Goal: Task Accomplishment & Management: Manage account settings

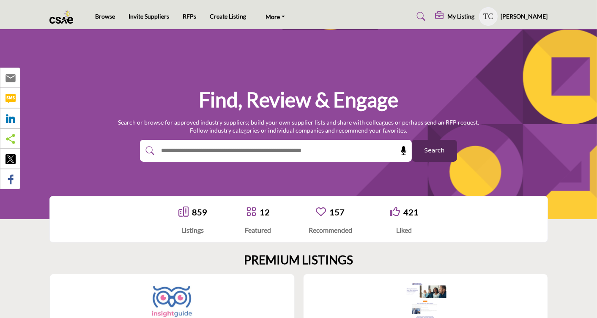
click at [179, 299] on img at bounding box center [172, 304] width 42 height 42
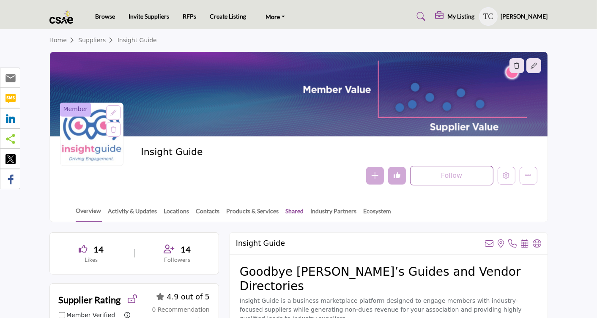
click at [293, 209] on link "Shared" at bounding box center [294, 214] width 19 height 15
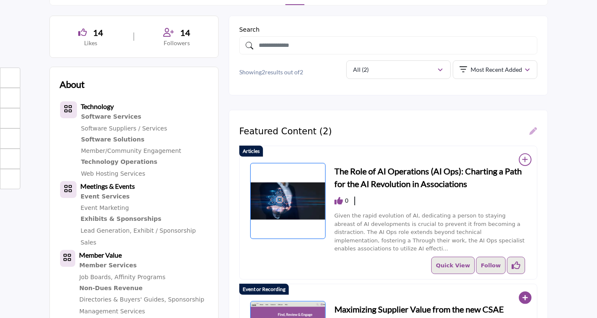
scroll to position [159, 0]
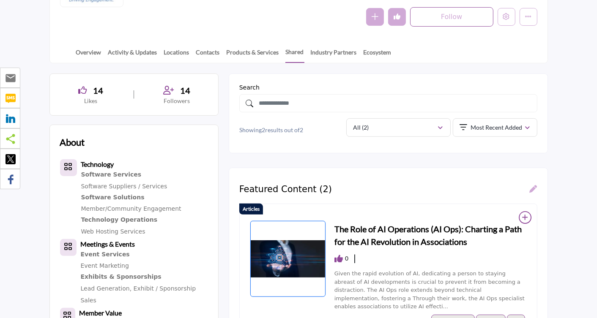
click at [534, 188] on icon at bounding box center [534, 189] width 8 height 8
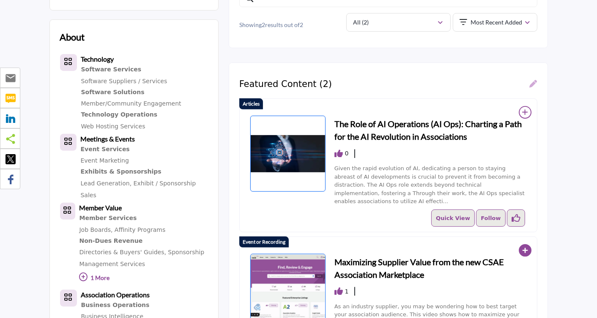
scroll to position [249, 0]
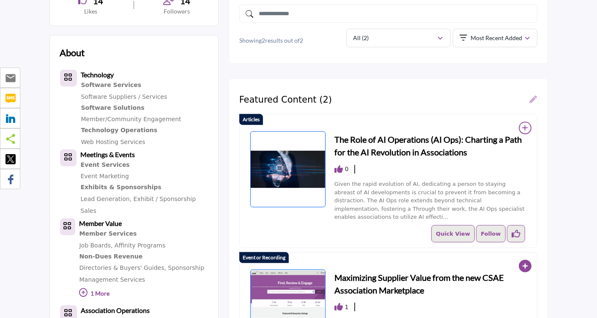
click at [534, 99] on icon at bounding box center [534, 100] width 8 height 8
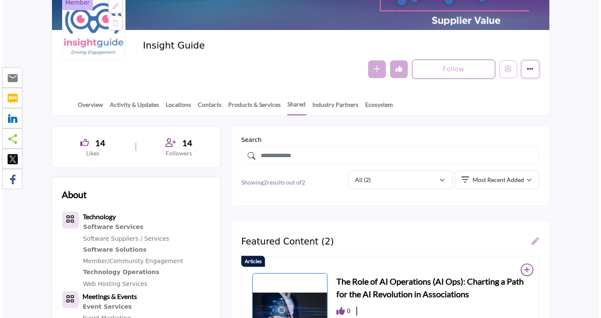
scroll to position [90, 0]
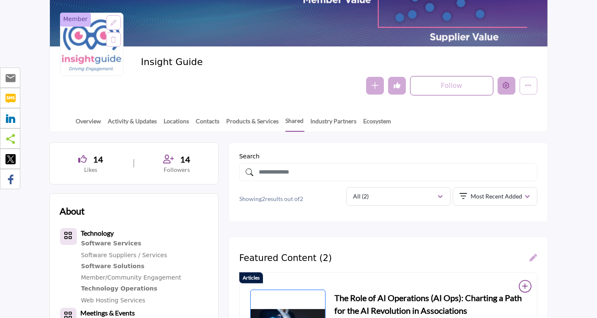
click at [507, 85] on icon "Edit company" at bounding box center [506, 85] width 7 height 7
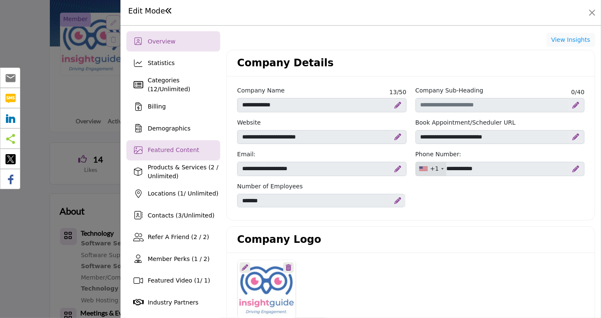
click at [177, 156] on div "Featured Content" at bounding box center [173, 150] width 94 height 20
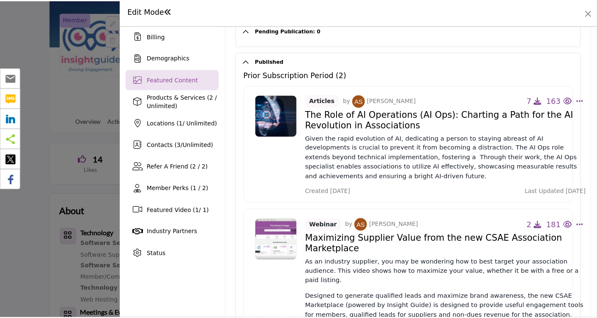
scroll to position [138, 0]
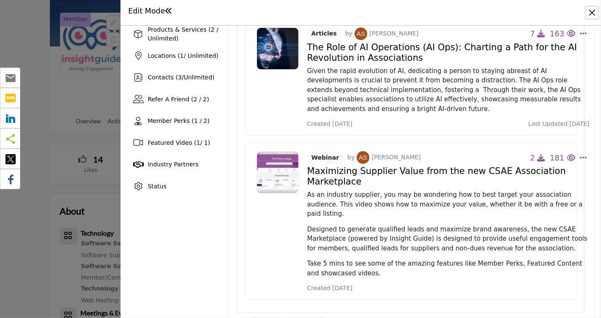
click at [593, 11] on button "Close" at bounding box center [592, 13] width 12 height 12
